Goal: Information Seeking & Learning: Learn about a topic

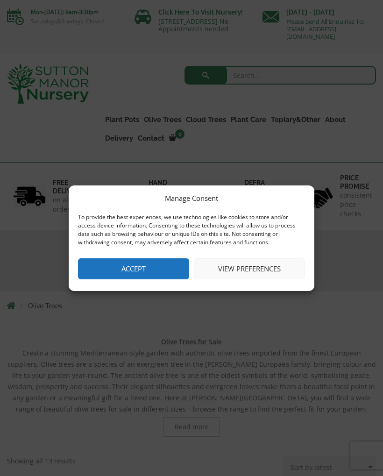
click at [144, 268] on button "Accept" at bounding box center [133, 268] width 111 height 21
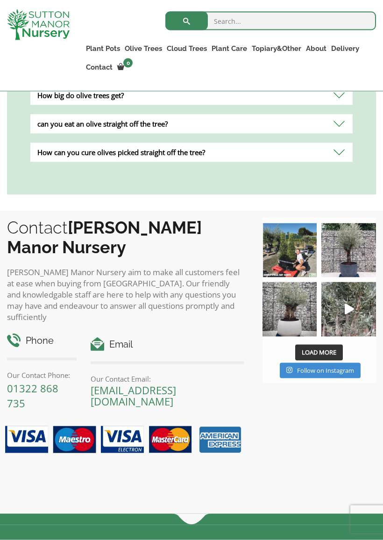
scroll to position [919, 0]
click at [332, 348] on span "Load More" at bounding box center [319, 351] width 35 height 8
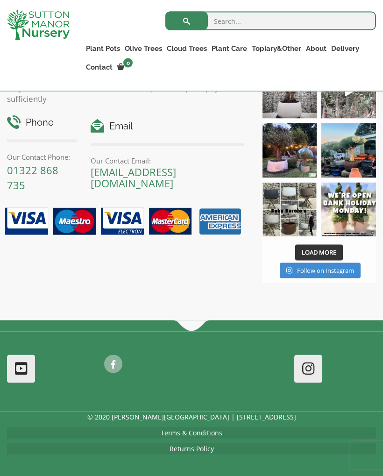
scroll to position [1142, 0]
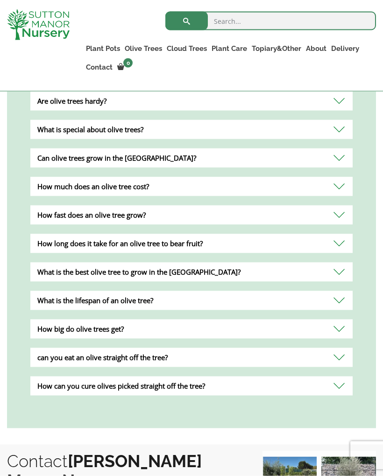
click at [346, 297] on div "What is the lifespan of an olive tree?" at bounding box center [191, 300] width 322 height 19
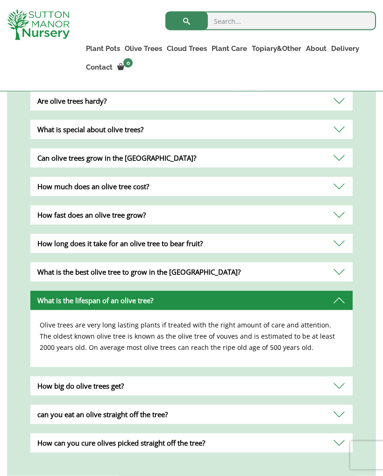
scroll to position [686, 0]
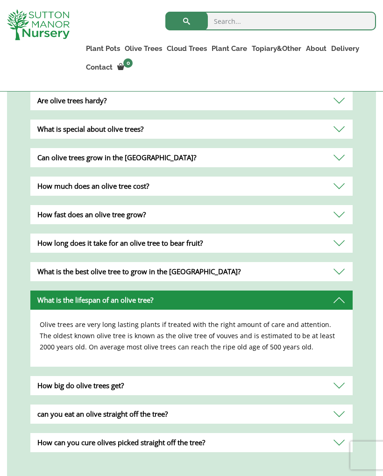
click at [346, 383] on div "How big do olive trees get?" at bounding box center [191, 385] width 322 height 19
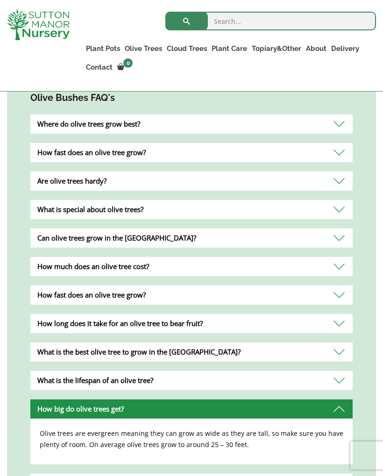
scroll to position [607, 0]
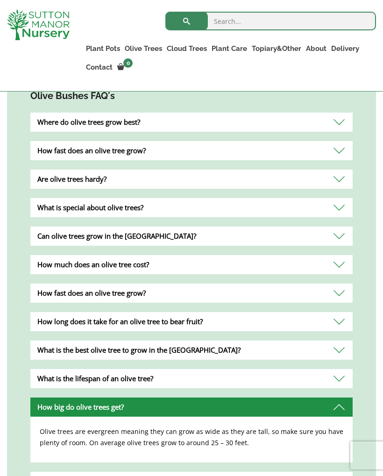
click at [256, 198] on div "What is special about olive trees?" at bounding box center [191, 207] width 322 height 19
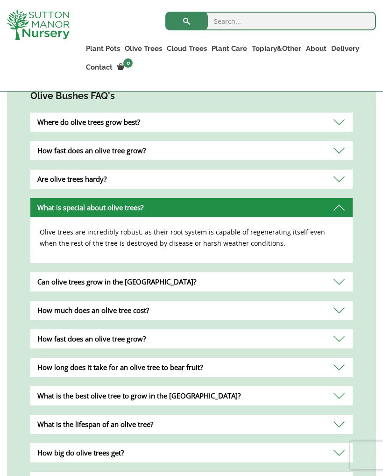
click at [339, 118] on div "Where do olive trees grow best?" at bounding box center [191, 122] width 322 height 19
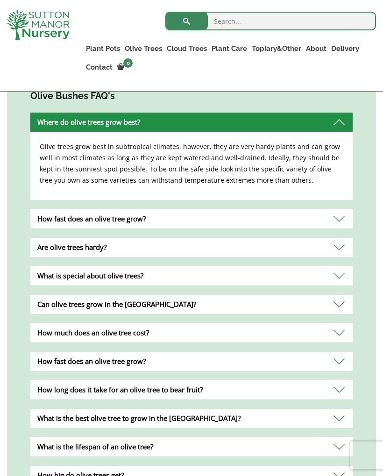
click at [342, 217] on div "How fast does an olive tree grow?" at bounding box center [191, 218] width 322 height 19
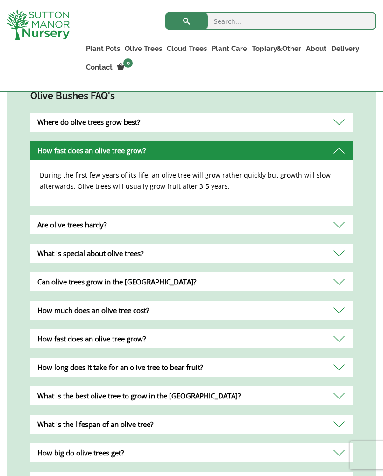
click at [342, 222] on div "Are olive trees hardy?" at bounding box center [191, 224] width 322 height 19
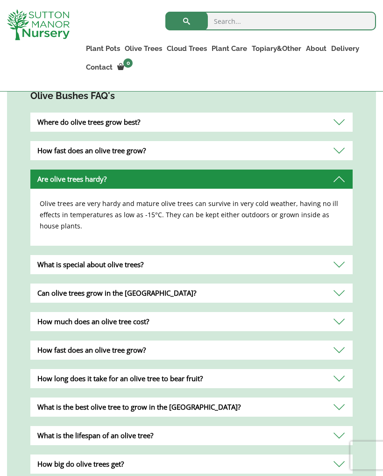
click at [337, 264] on div "What is special about olive trees?" at bounding box center [191, 264] width 322 height 19
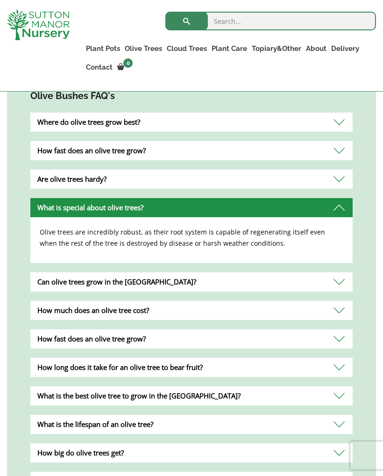
click at [338, 286] on div "Can olive trees grow in the [GEOGRAPHIC_DATA]?" at bounding box center [191, 281] width 322 height 19
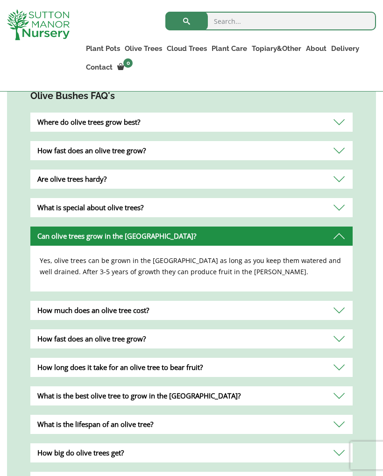
click at [335, 308] on div "How much does an olive tree cost?" at bounding box center [191, 310] width 322 height 19
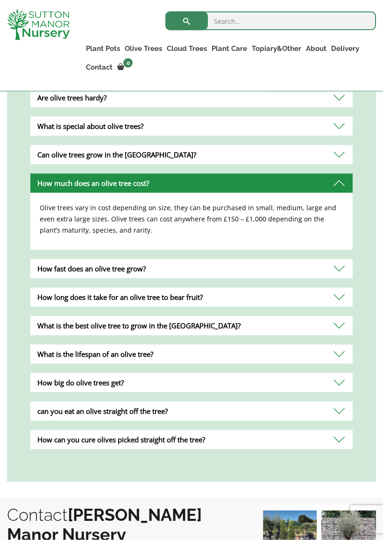
scroll to position [689, 0]
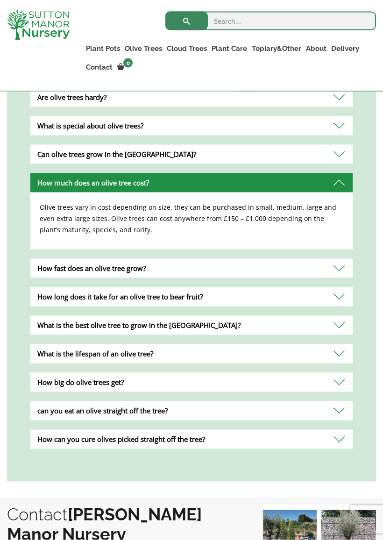
click at [343, 271] on div "How fast does an olive tree grow?" at bounding box center [191, 268] width 322 height 19
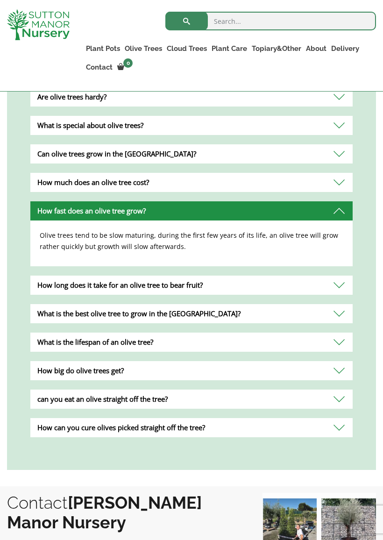
click at [340, 317] on div "What is the best olive tree to grow in the [GEOGRAPHIC_DATA]?" at bounding box center [191, 313] width 322 height 19
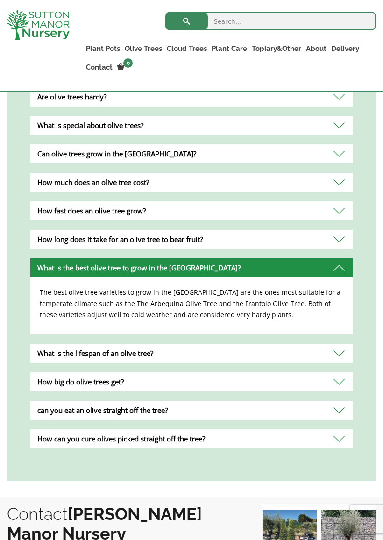
click at [342, 383] on div "How big do olive trees get?" at bounding box center [191, 381] width 322 height 19
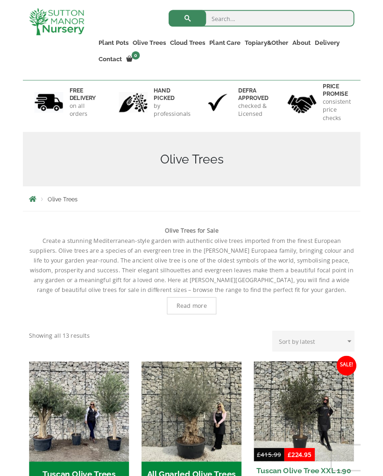
scroll to position [0, 0]
